Goal: Information Seeking & Learning: Learn about a topic

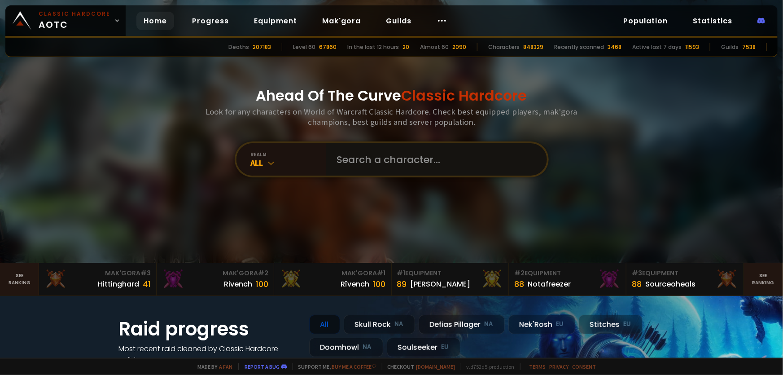
click at [349, 164] on input "text" at bounding box center [434, 159] width 205 height 32
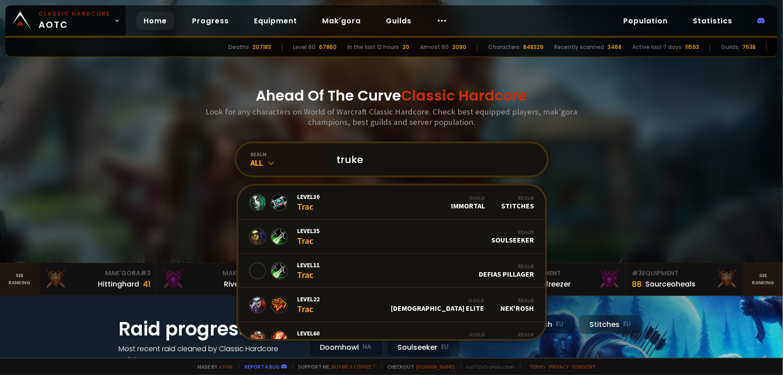
type input "truker"
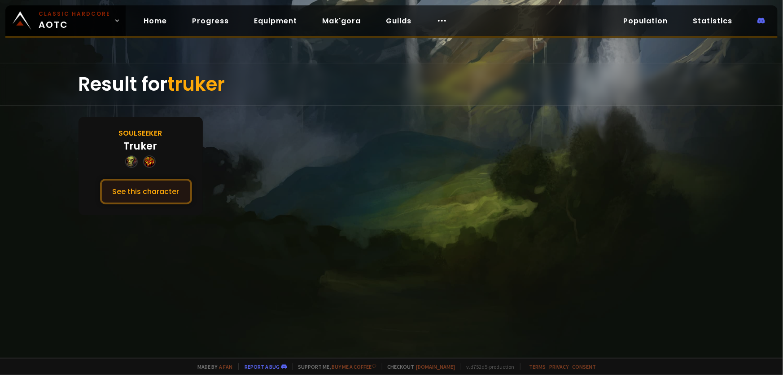
click at [153, 190] on button "See this character" at bounding box center [146, 192] width 92 height 26
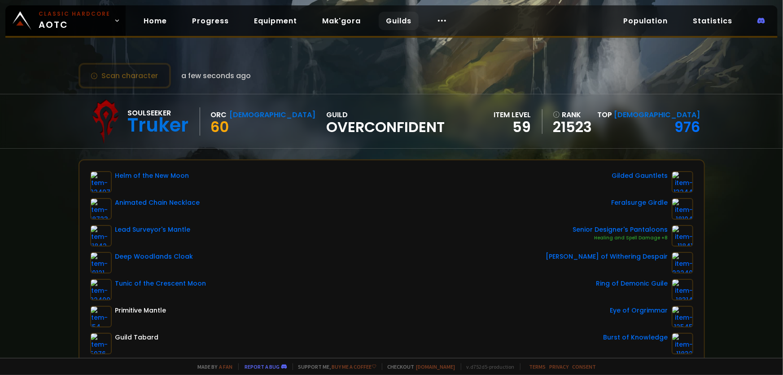
click at [396, 18] on link "Guilds" at bounding box center [399, 21] width 40 height 18
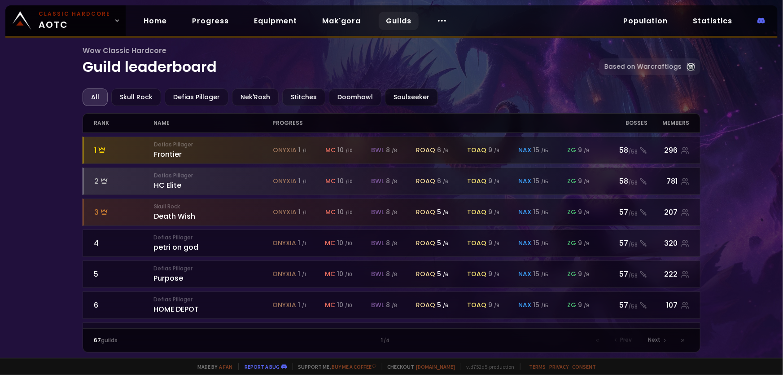
click at [403, 101] on div "Soulseeker" at bounding box center [411, 97] width 53 height 18
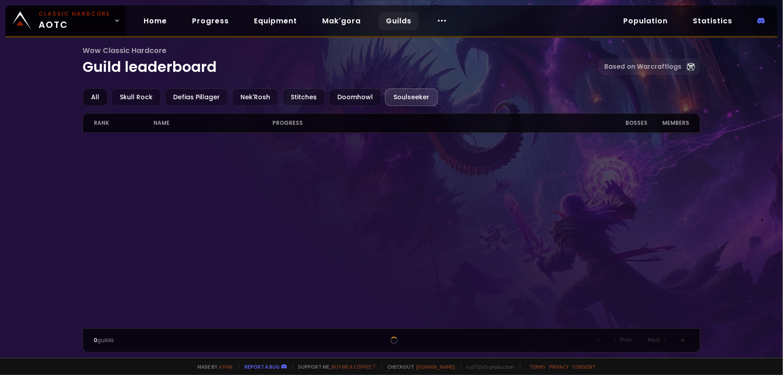
click at [100, 101] on div "All" at bounding box center [95, 97] width 25 height 18
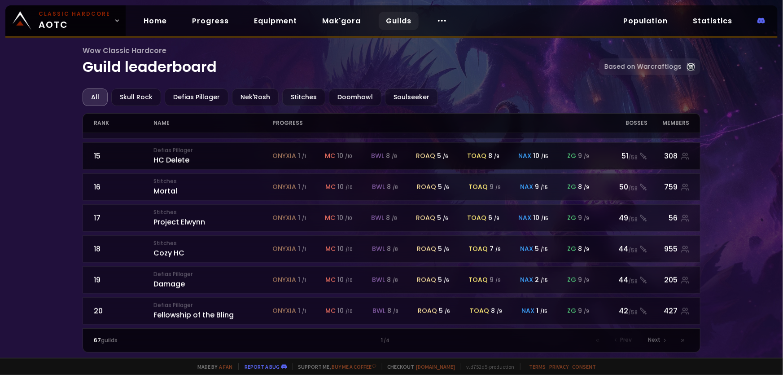
scroll to position [476, 0]
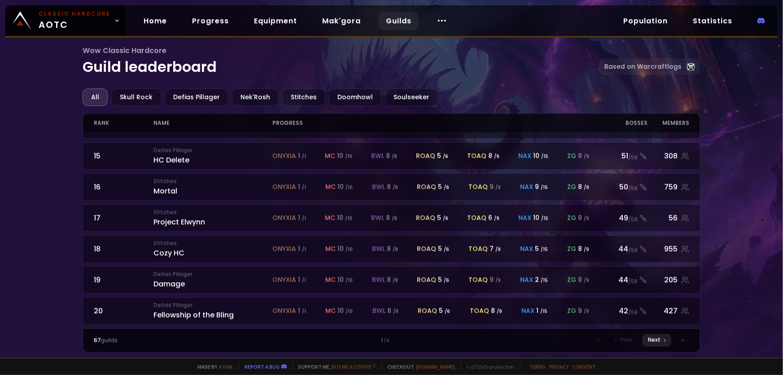
click at [657, 339] on span "Next" at bounding box center [654, 340] width 13 height 8
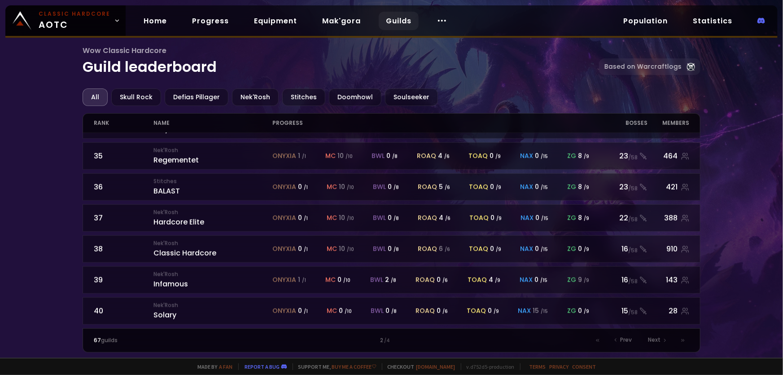
scroll to position [476, 0]
